Goal: Transaction & Acquisition: Purchase product/service

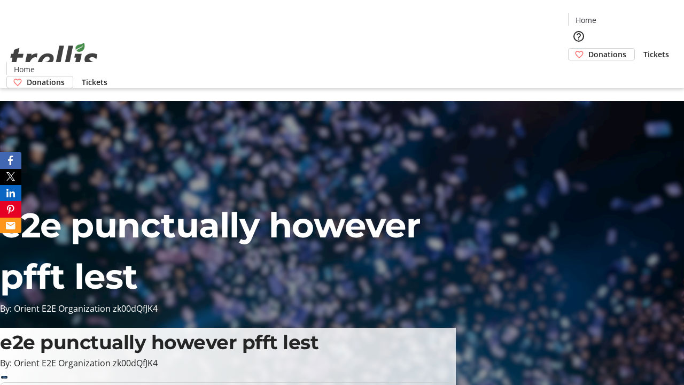
click at [588, 49] on span "Donations" at bounding box center [607, 54] width 38 height 11
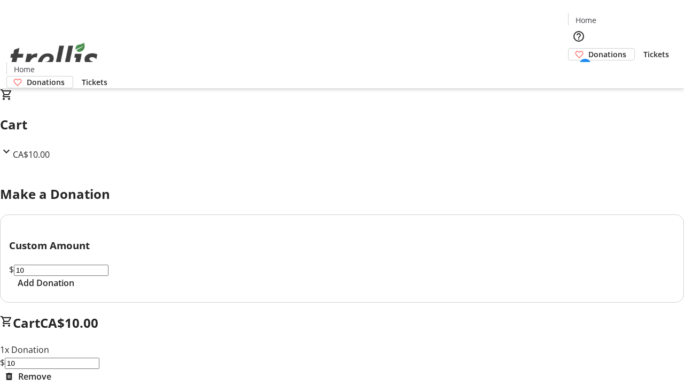
select select "CA"
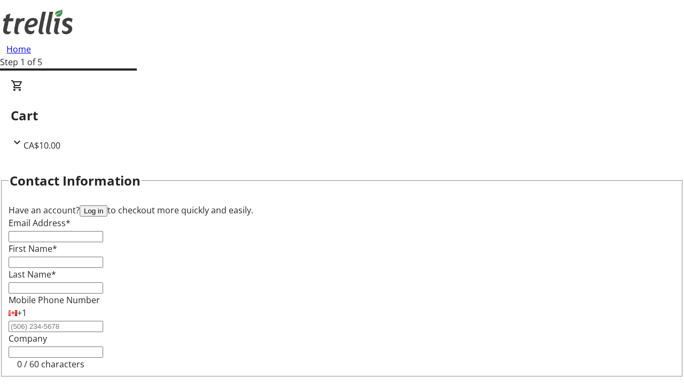
click at [107, 205] on button "Log in" at bounding box center [94, 210] width 28 height 11
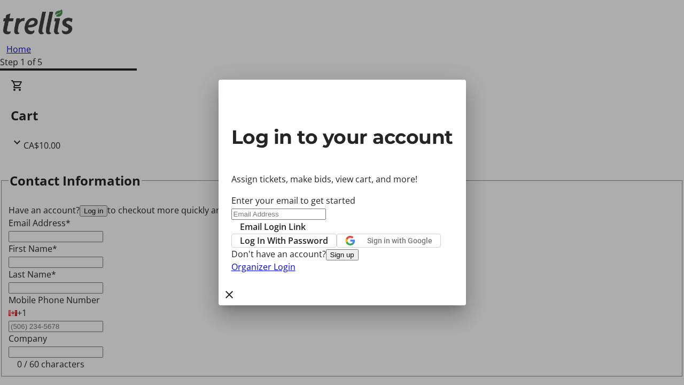
click at [359, 260] on button "Sign up" at bounding box center [342, 254] width 33 height 11
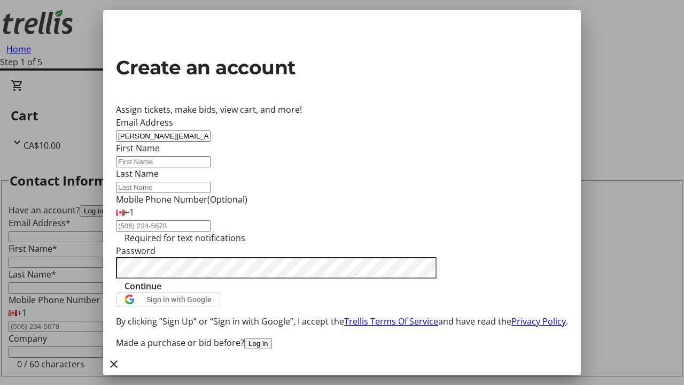
type input "[PERSON_NAME][EMAIL_ADDRESS][DOMAIN_NAME]"
type input "[PERSON_NAME]"
click at [161, 292] on span "Continue" at bounding box center [143, 285] width 37 height 13
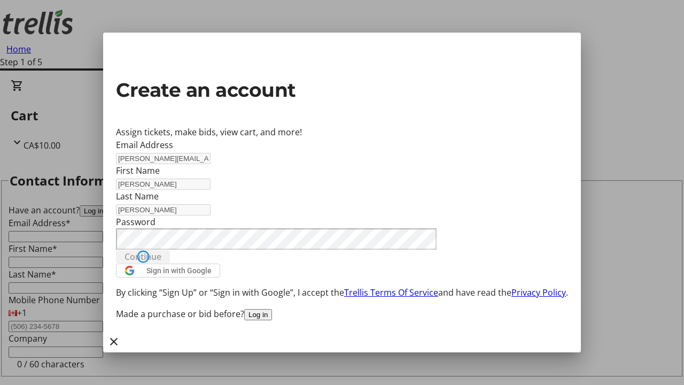
type input "[PERSON_NAME][EMAIL_ADDRESS][DOMAIN_NAME]"
type input "[PERSON_NAME]"
select select "CA"
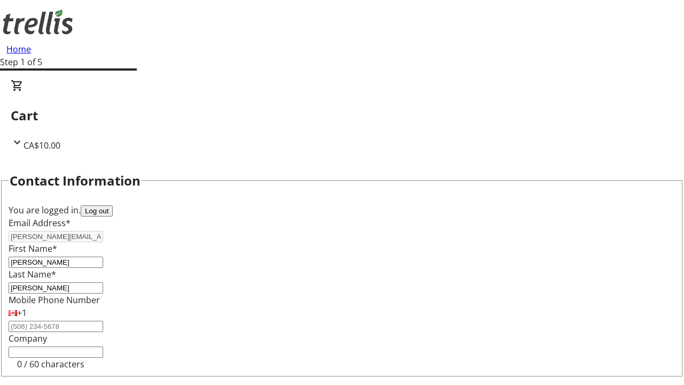
type input "[STREET_ADDRESS][PERSON_NAME]"
type input "Kelowna"
select select "BC"
type input "Kelowna"
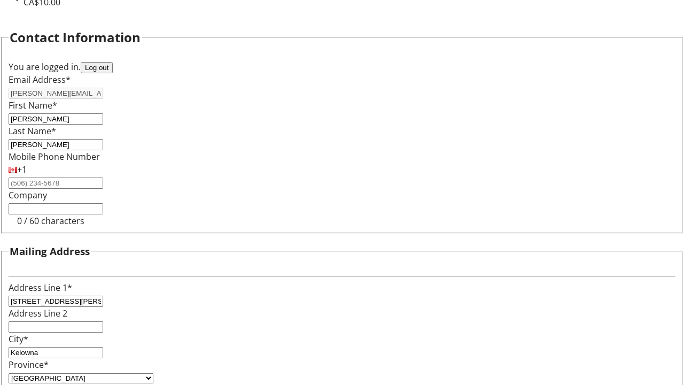
type input "V1Y 0C2"
select select "BC"
select select "CA"
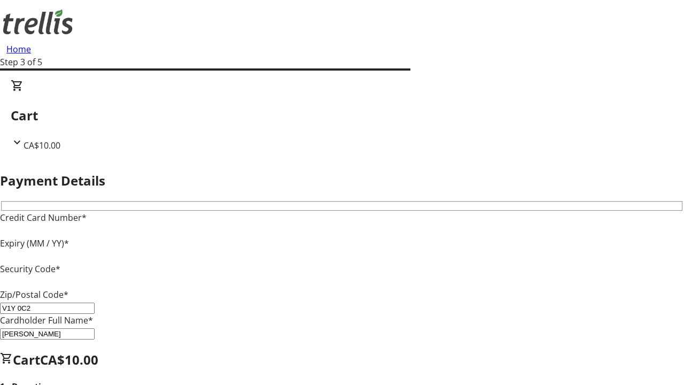
type input "V1Y 0C2"
